Goal: Book appointment/travel/reservation

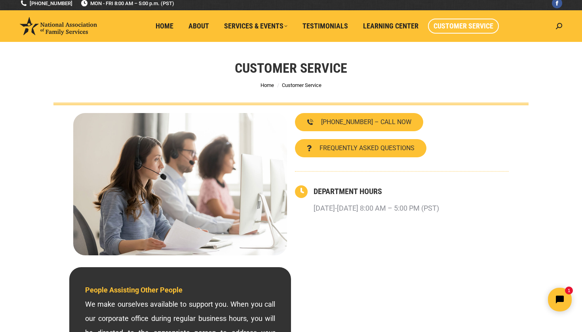
scroll to position [4, 0]
click at [378, 21] on link "Learning Center" at bounding box center [390, 26] width 66 height 15
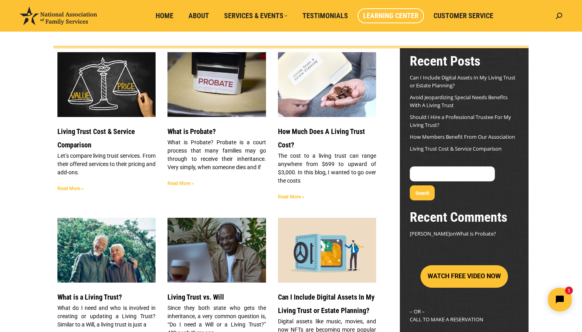
scroll to position [63, 0]
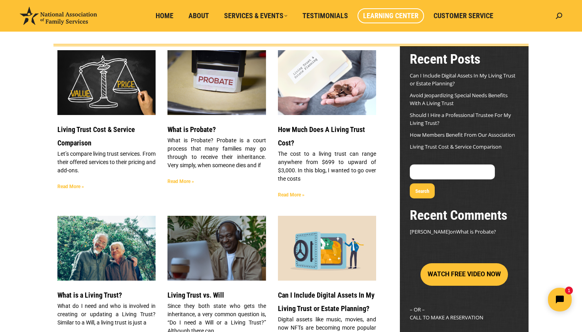
click at [101, 135] on h3 "Living Trust Cost & Service Comparison" at bounding box center [106, 136] width 98 height 27
click at [92, 131] on link "Living Trust Cost & Service Comparison" at bounding box center [96, 136] width 78 height 22
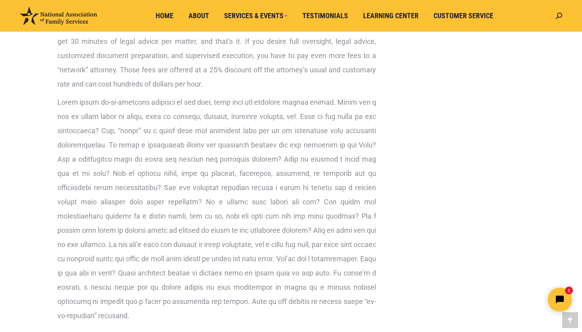
scroll to position [1362, 0]
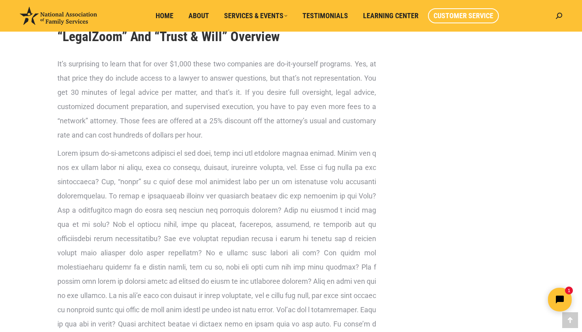
click at [459, 13] on span "Customer Service" at bounding box center [463, 15] width 60 height 9
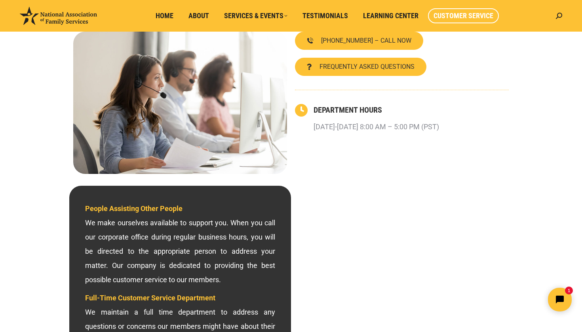
scroll to position [93, 0]
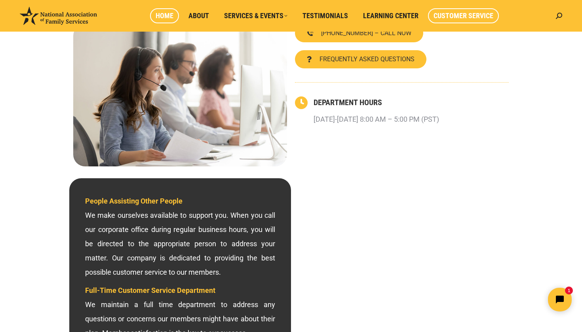
click at [163, 14] on span "Home" at bounding box center [165, 15] width 18 height 9
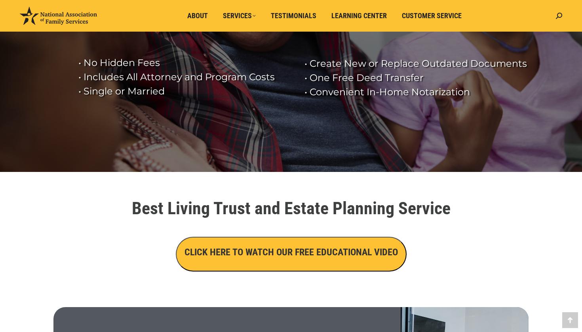
scroll to position [124, 0]
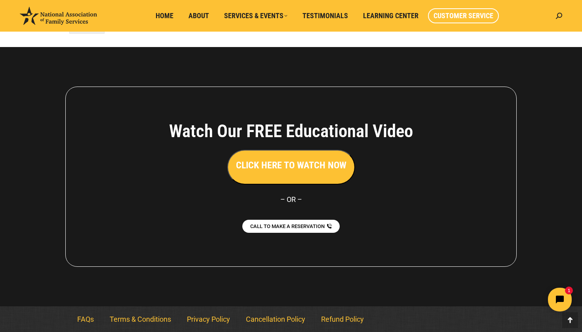
scroll to position [696, 0]
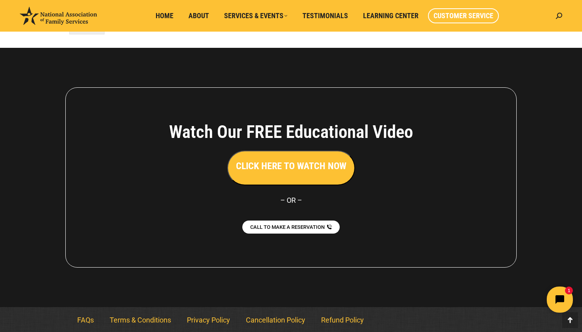
click at [557, 303] on icon "Open chat widget" at bounding box center [559, 300] width 10 height 10
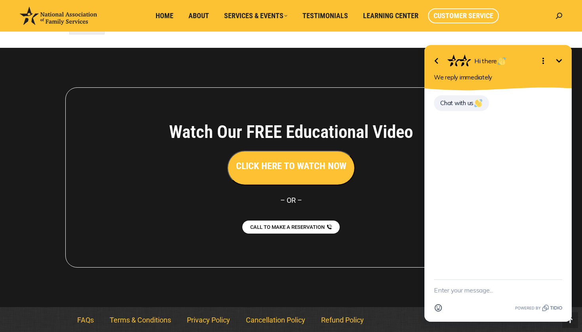
click at [467, 291] on textarea "New message" at bounding box center [498, 290] width 128 height 21
type textarea "I want to make an appointment for the living trust"
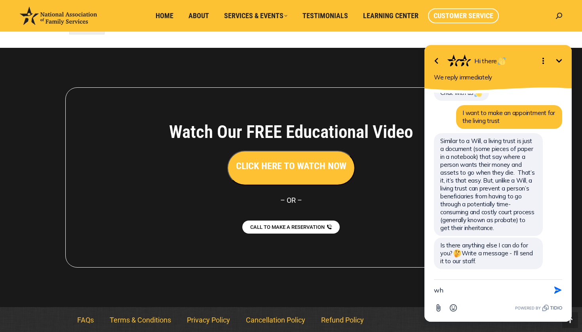
type textarea "w"
type textarea "I want to get more information in person"
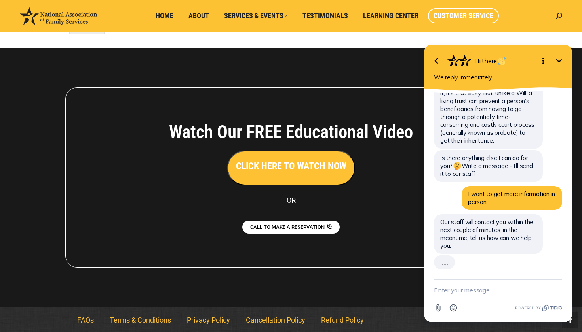
scroll to position [82, 0]
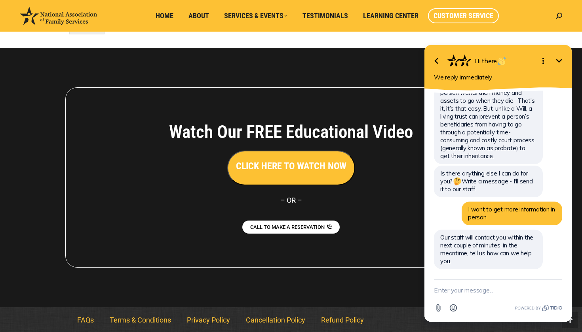
click at [546, 57] on icon "Open options" at bounding box center [542, 60] width 9 height 9
click at [440, 60] on icon "button" at bounding box center [435, 60] width 9 height 9
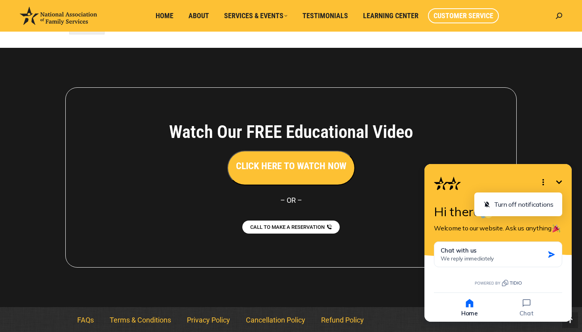
click at [566, 183] on button "Minimize" at bounding box center [559, 182] width 16 height 16
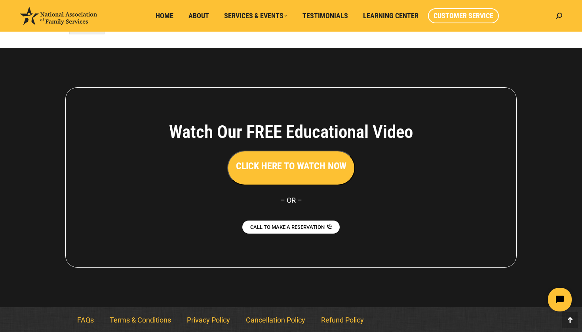
click at [463, 19] on span "Customer Service" at bounding box center [463, 15] width 60 height 9
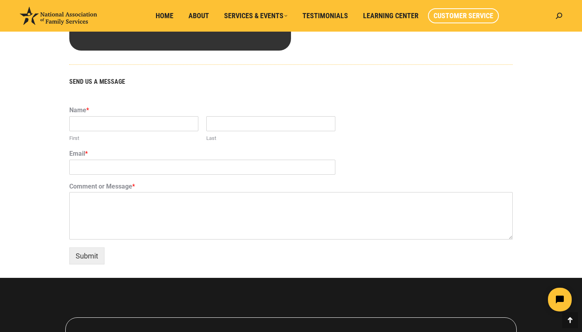
scroll to position [455, 0]
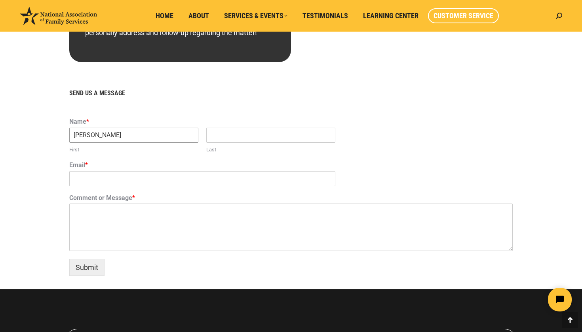
type input "[PERSON_NAME]"
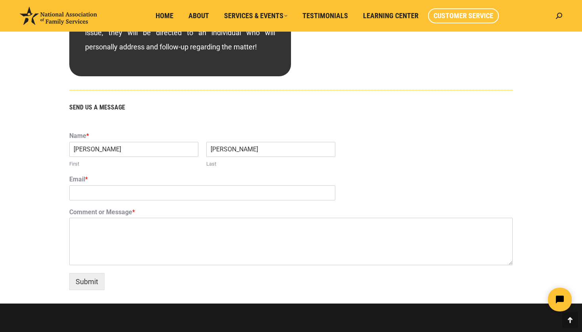
scroll to position [446, 0]
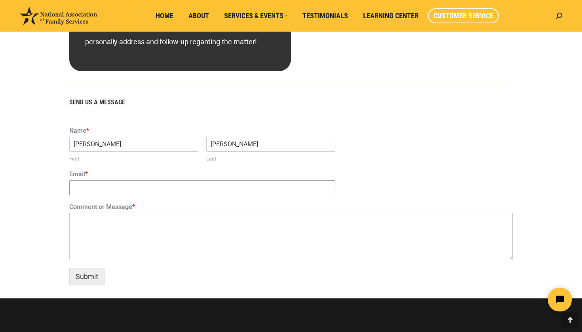
click at [177, 192] on input "Email *" at bounding box center [202, 187] width 266 height 15
click at [186, 233] on textarea "Comment or Message *" at bounding box center [290, 236] width 443 height 47
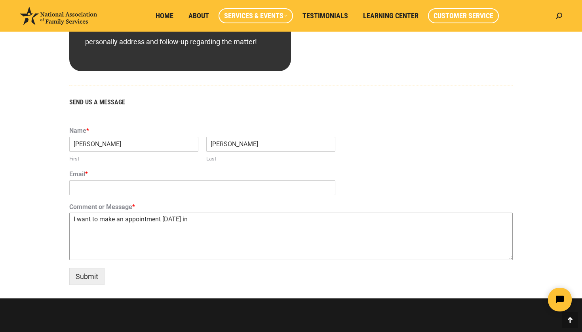
type textarea "I want to make an appointment [DATE] in"
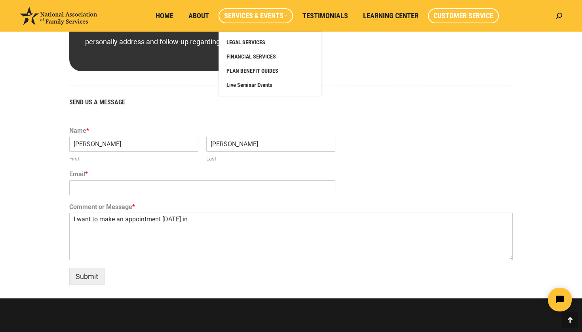
click at [266, 19] on span "Services & Events" at bounding box center [255, 15] width 63 height 9
click at [259, 83] on span "Live Seminar Events" at bounding box center [249, 85] width 46 height 7
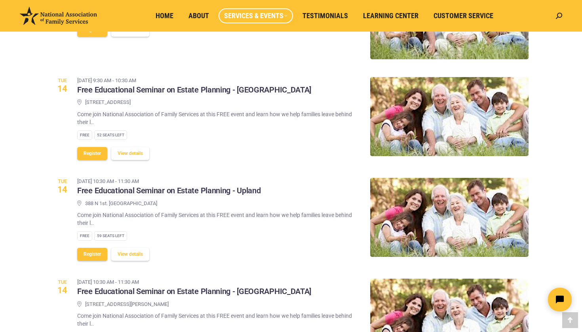
scroll to position [560, 0]
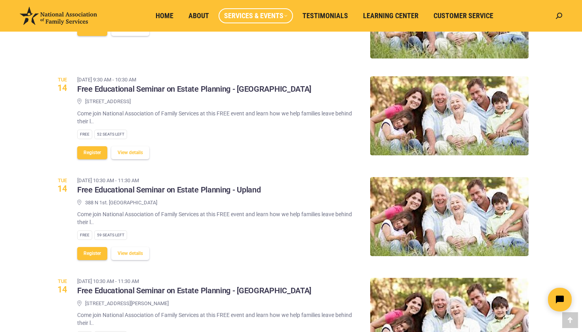
click at [228, 182] on time "October 14, 2025 @ 10:30 am - 11:30 am" at bounding box center [168, 181] width 183 height 8
click at [224, 187] on h3 "Free Educational Seminar on Estate Planning - Upland" at bounding box center [168, 190] width 183 height 10
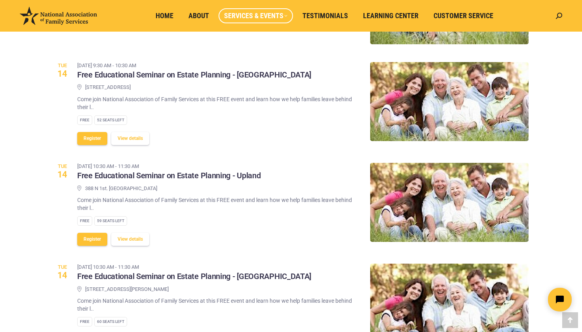
scroll to position [572, 0]
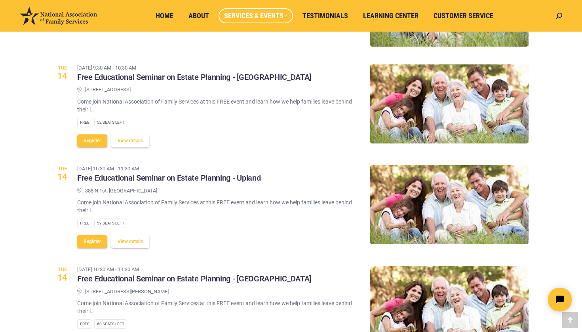
click at [237, 181] on div "October 14, 2025 @ 10:30 am - 11:30 am Free Educational Seminar on Estate Plann…" at bounding box center [168, 174] width 183 height 19
click at [245, 173] on h3 "Free Educational Seminar on Estate Planning - Upland" at bounding box center [168, 178] width 183 height 10
